Goal: Information Seeking & Learning: Compare options

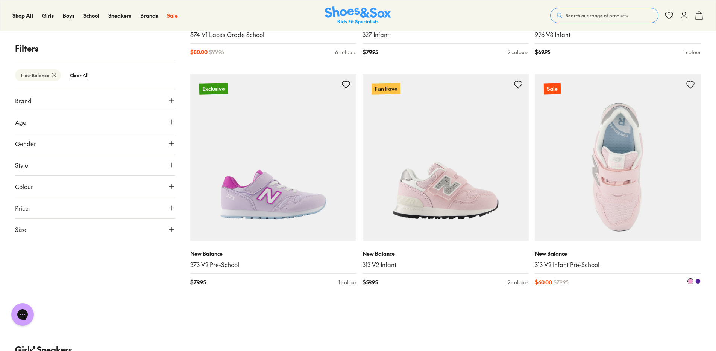
scroll to position [1542, 0]
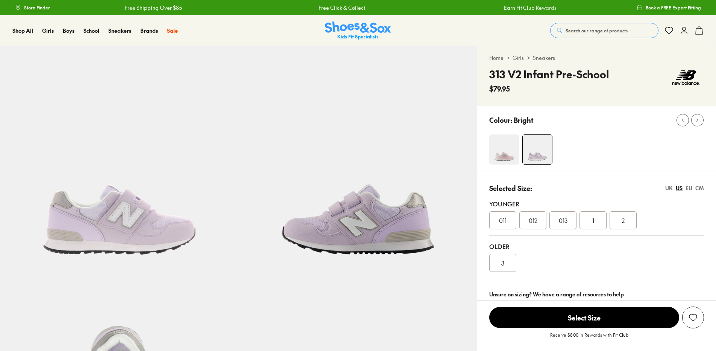
select select "*"
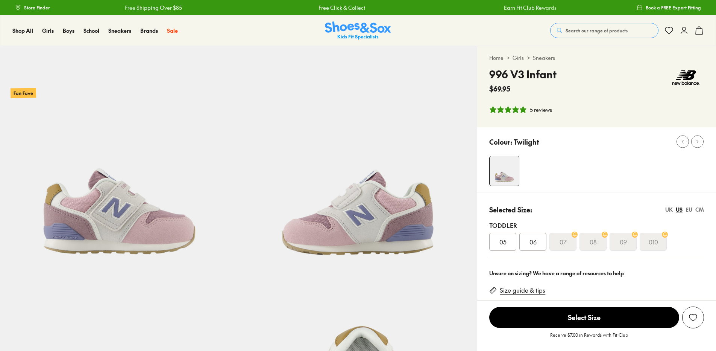
select select "*"
